Goal: Information Seeking & Learning: Learn about a topic

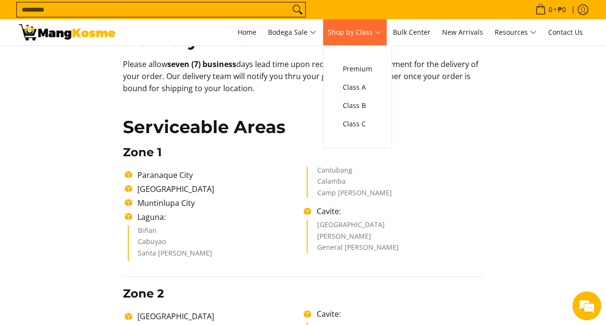
scroll to position [96, 0]
click at [358, 131] on link "Class C" at bounding box center [357, 124] width 39 height 18
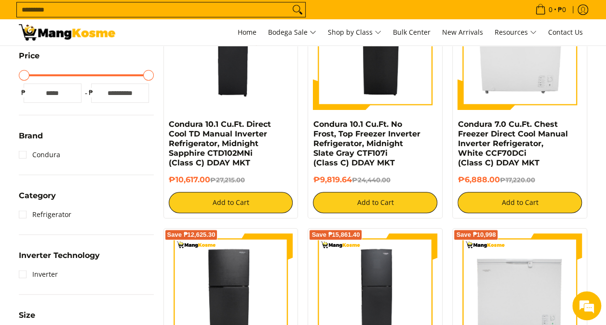
scroll to position [386, 0]
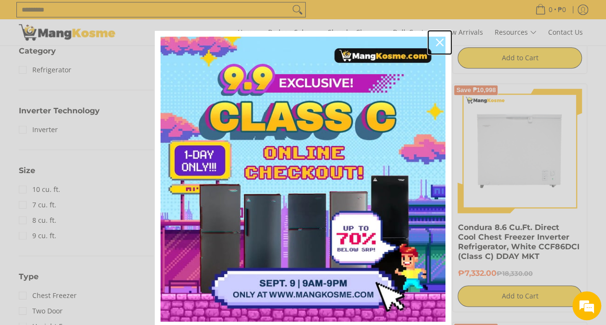
click at [437, 40] on icon "close icon" at bounding box center [440, 43] width 8 height 8
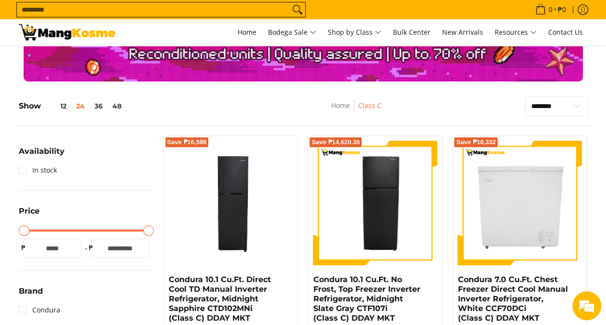
scroll to position [0, 0]
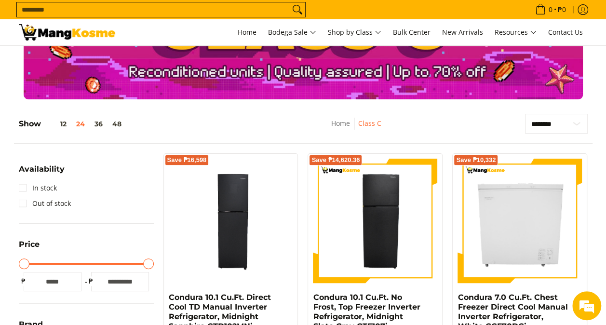
scroll to position [48, 0]
